Goal: Find specific page/section: Find specific page/section

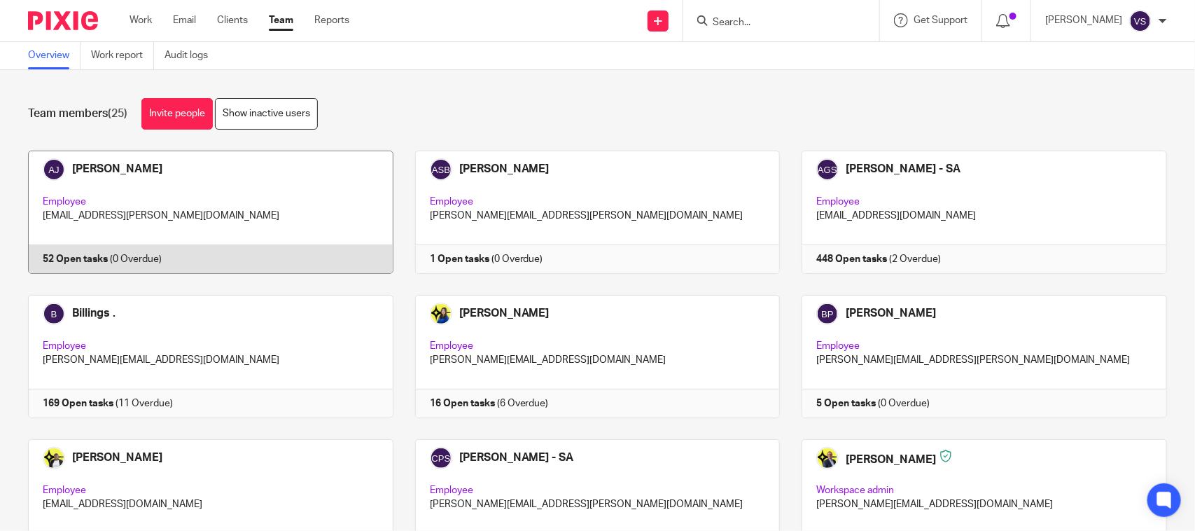
scroll to position [950, 0]
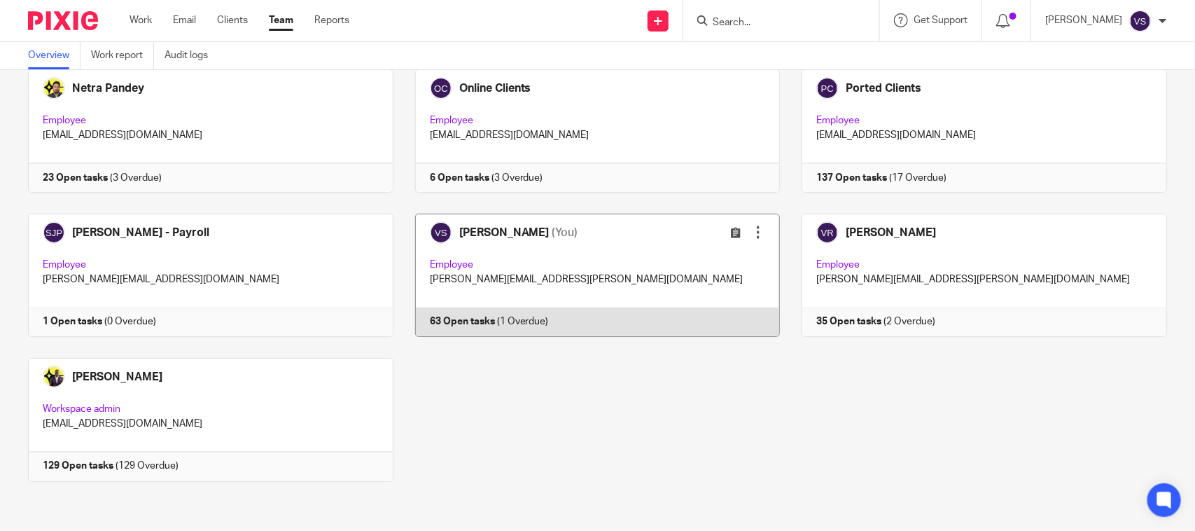
click at [622, 270] on link at bounding box center [587, 275] width 387 height 123
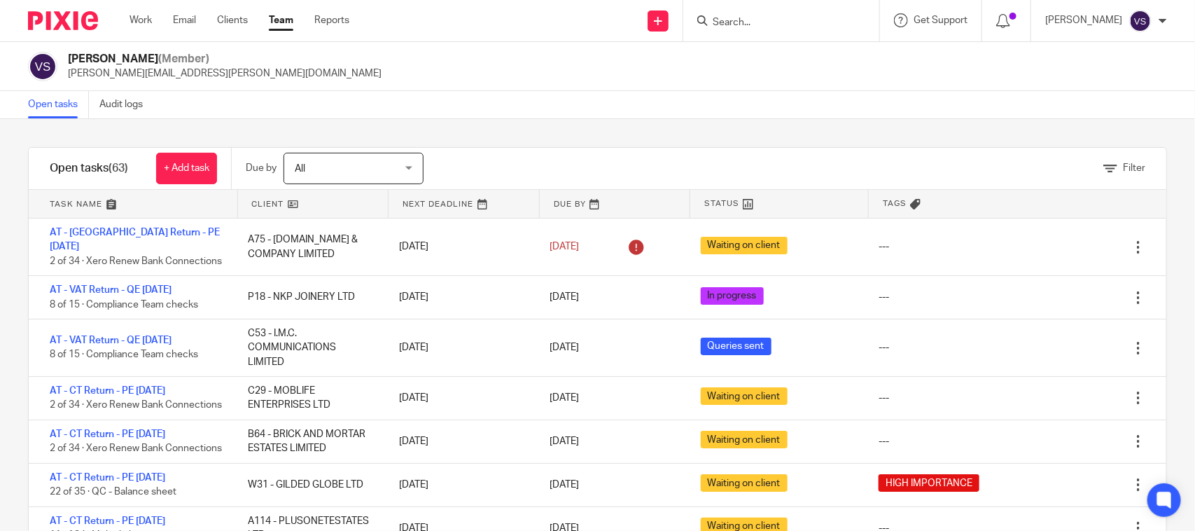
click at [771, 20] on input "Search" at bounding box center [774, 23] width 126 height 13
type input "M"
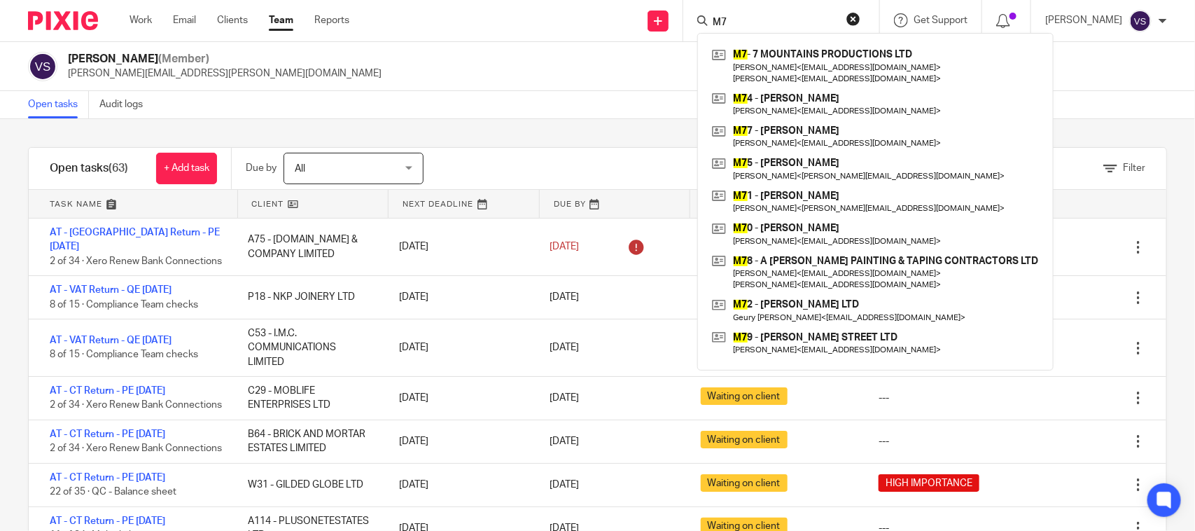
type input "M"
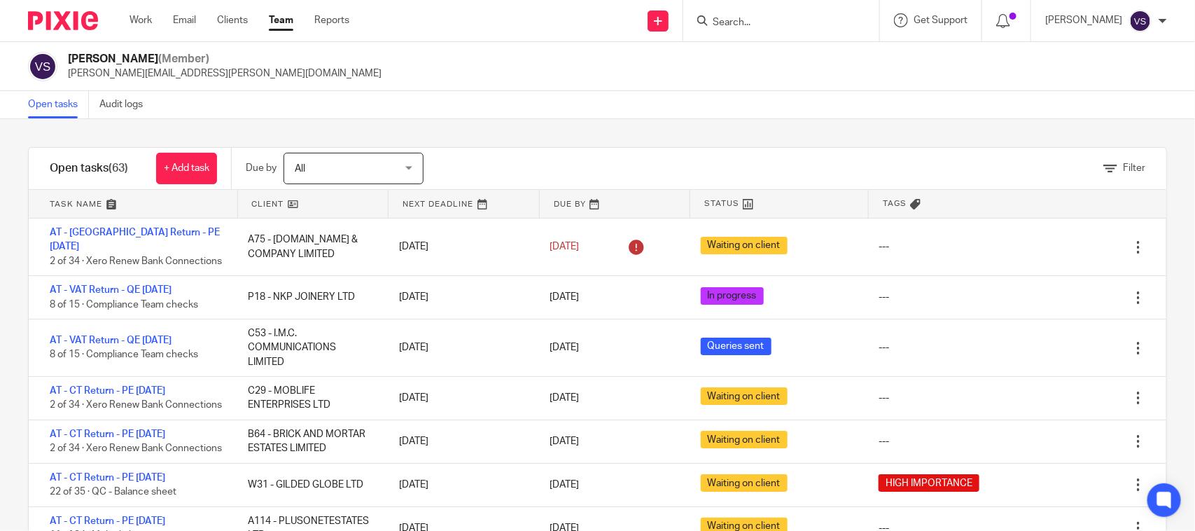
click at [749, 20] on input "Search" at bounding box center [774, 23] width 126 height 13
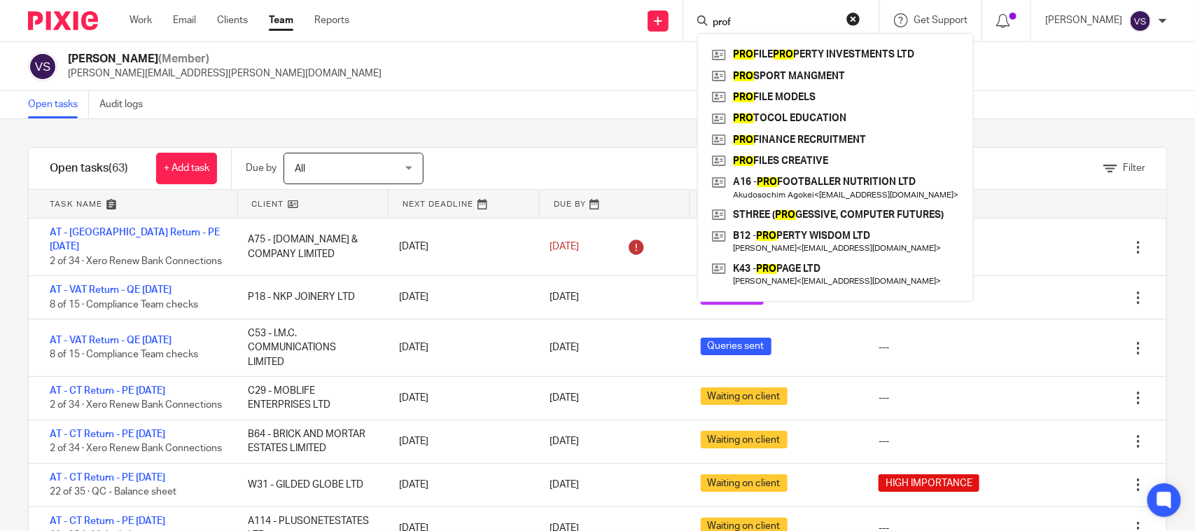
type input "profi"
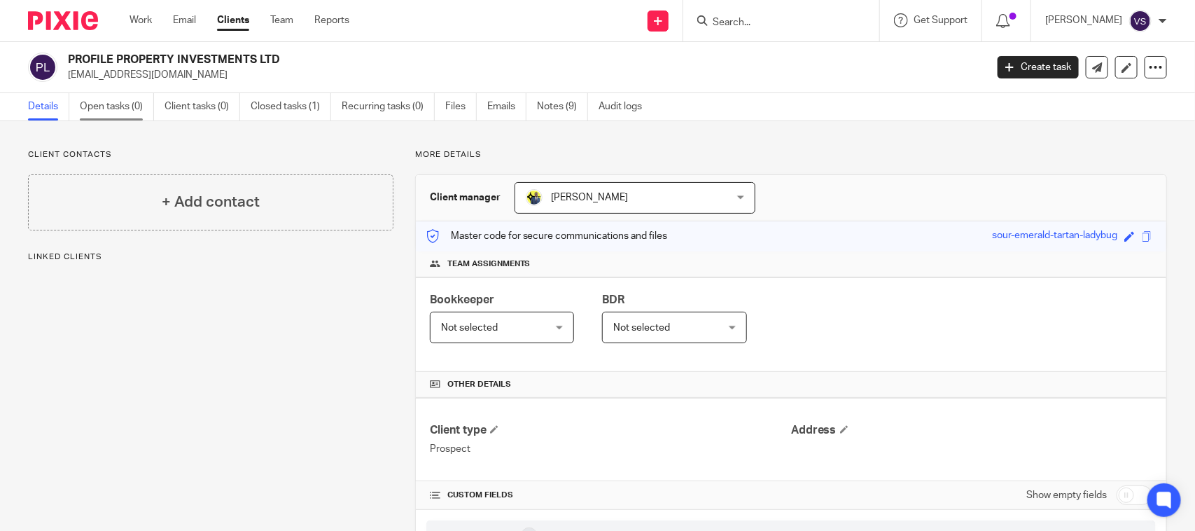
click at [127, 114] on link "Open tasks (0)" at bounding box center [117, 106] width 74 height 27
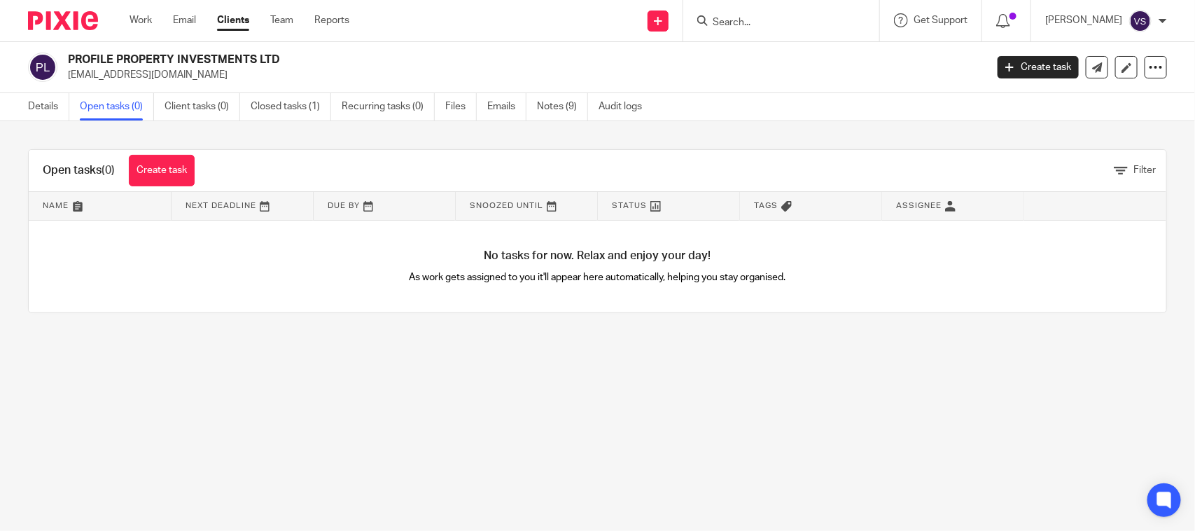
drag, startPoint x: 69, startPoint y: 57, endPoint x: 280, endPoint y: 58, distance: 211.5
click at [280, 58] on h2 "PROFILE PROPERTY INVESTMENTS LTD" at bounding box center [431, 60] width 727 height 15
copy h2 "PROFILE PROPERTY INVESTMENTS LTD"
